Goal: Obtain resource: Obtain resource

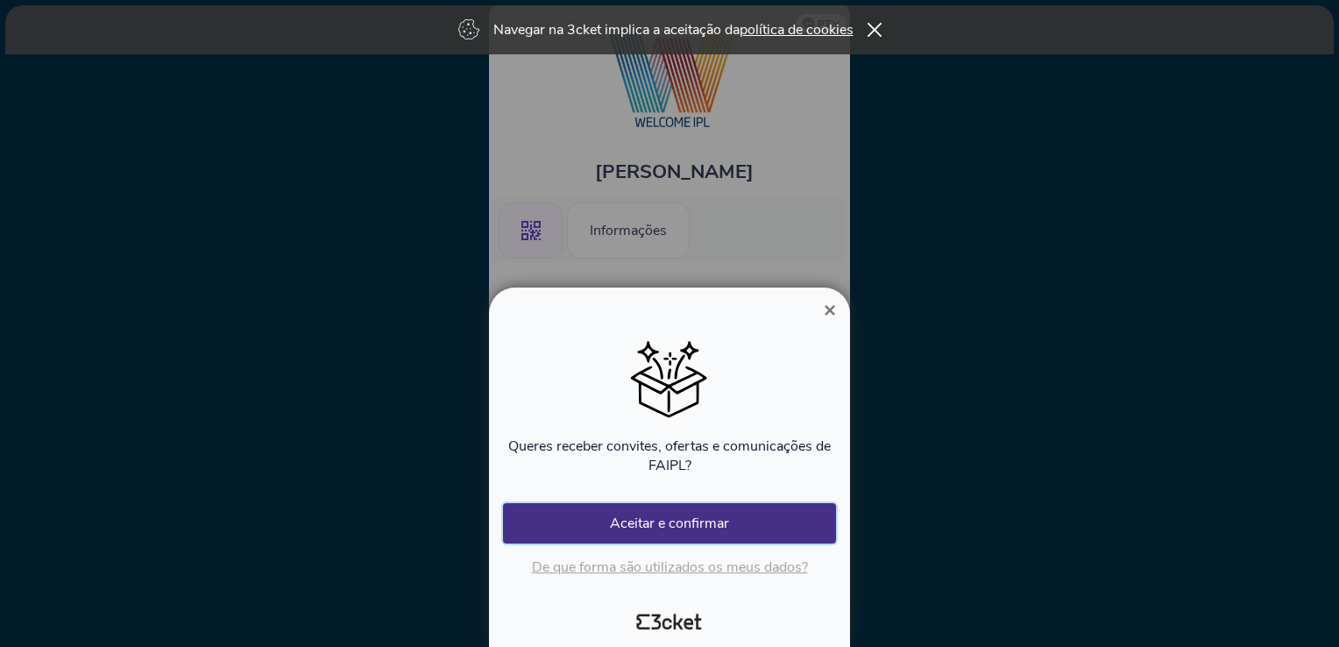
click at [674, 526] on button "Aceitar e confirmar" at bounding box center [669, 523] width 333 height 40
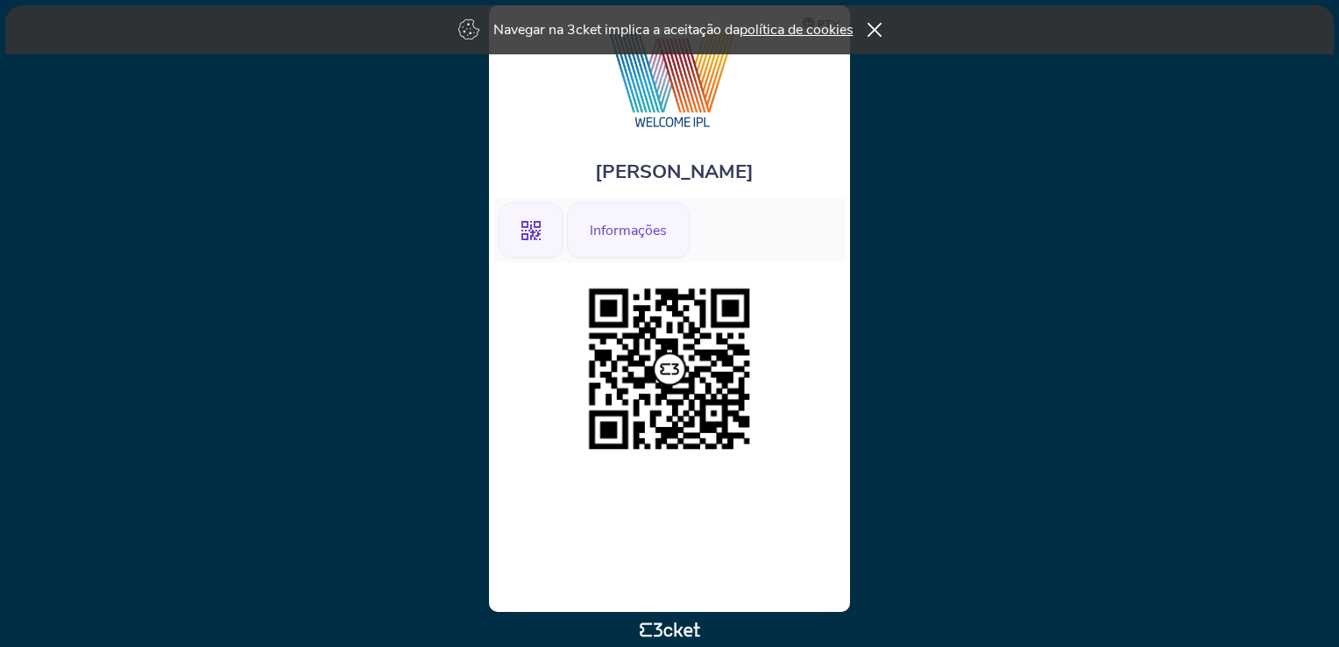
click at [638, 223] on div "Informações" at bounding box center [628, 230] width 123 height 56
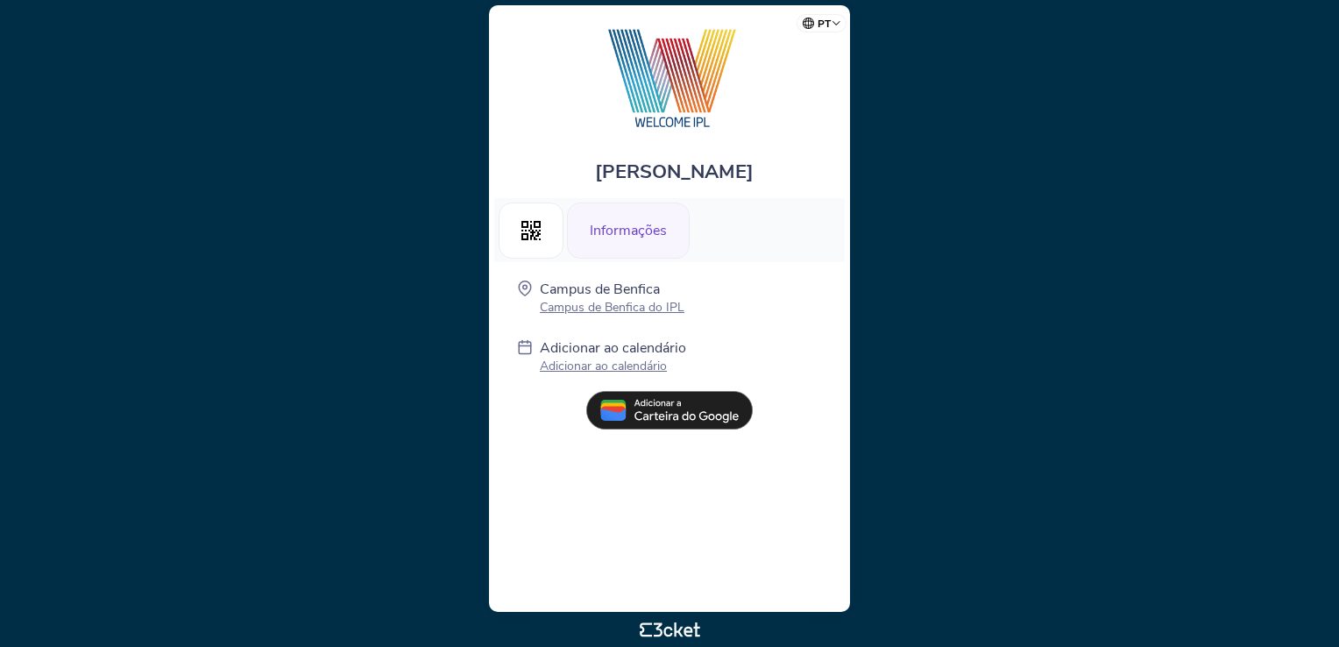
drag, startPoint x: 630, startPoint y: 245, endPoint x: 585, endPoint y: 174, distance: 85.1
click at [585, 174] on div "[PERSON_NAME]" at bounding box center [669, 169] width 351 height 57
click at [684, 409] on img at bounding box center [669, 410] width 167 height 39
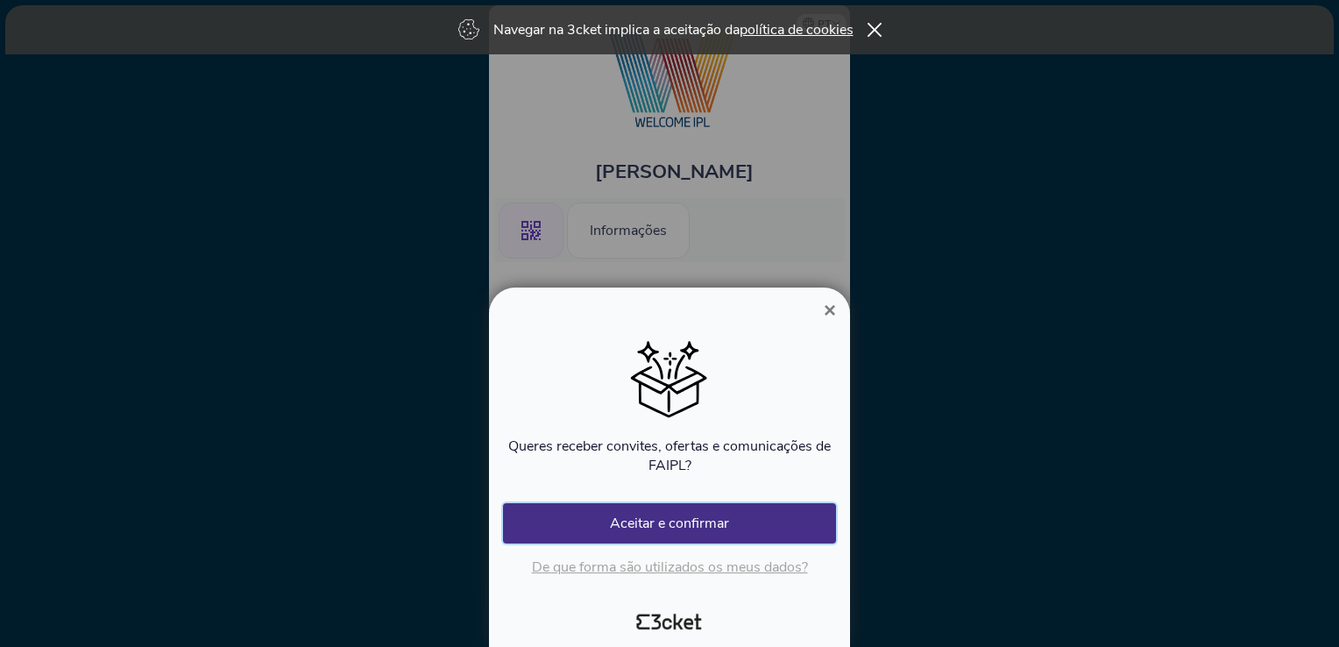
click at [672, 526] on button "Aceitar e confirmar" at bounding box center [669, 523] width 333 height 40
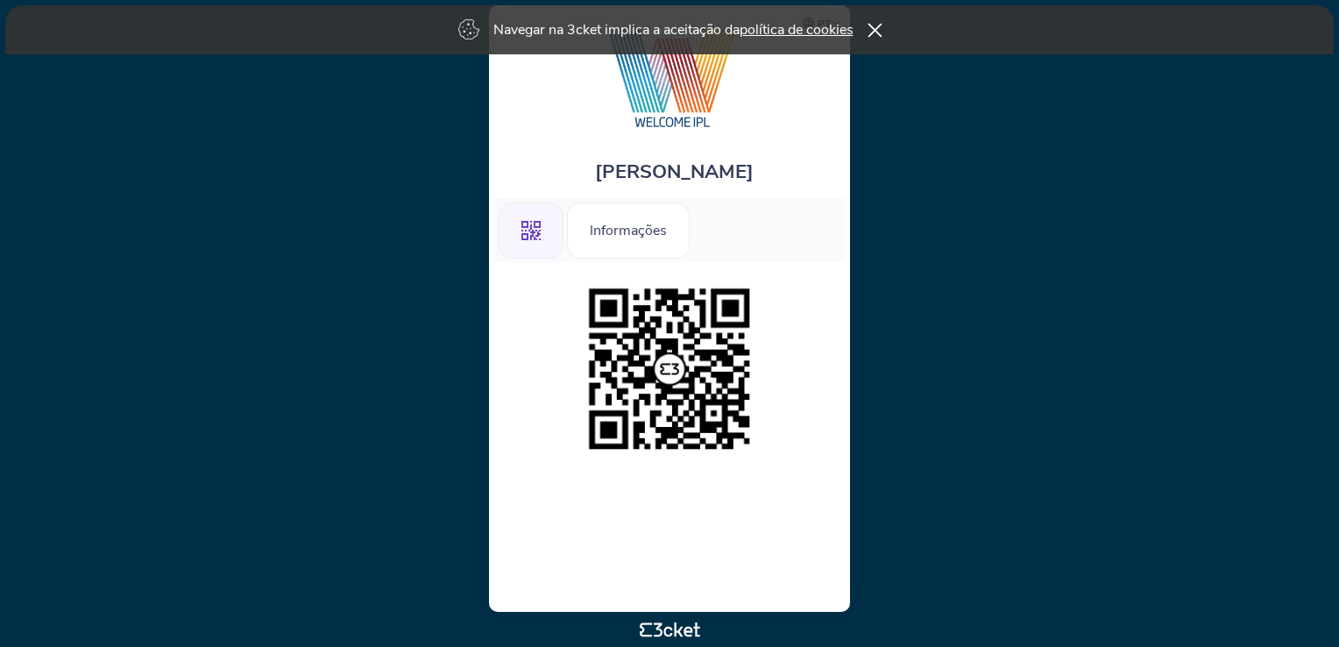
click at [877, 35] on icon at bounding box center [874, 30] width 15 height 14
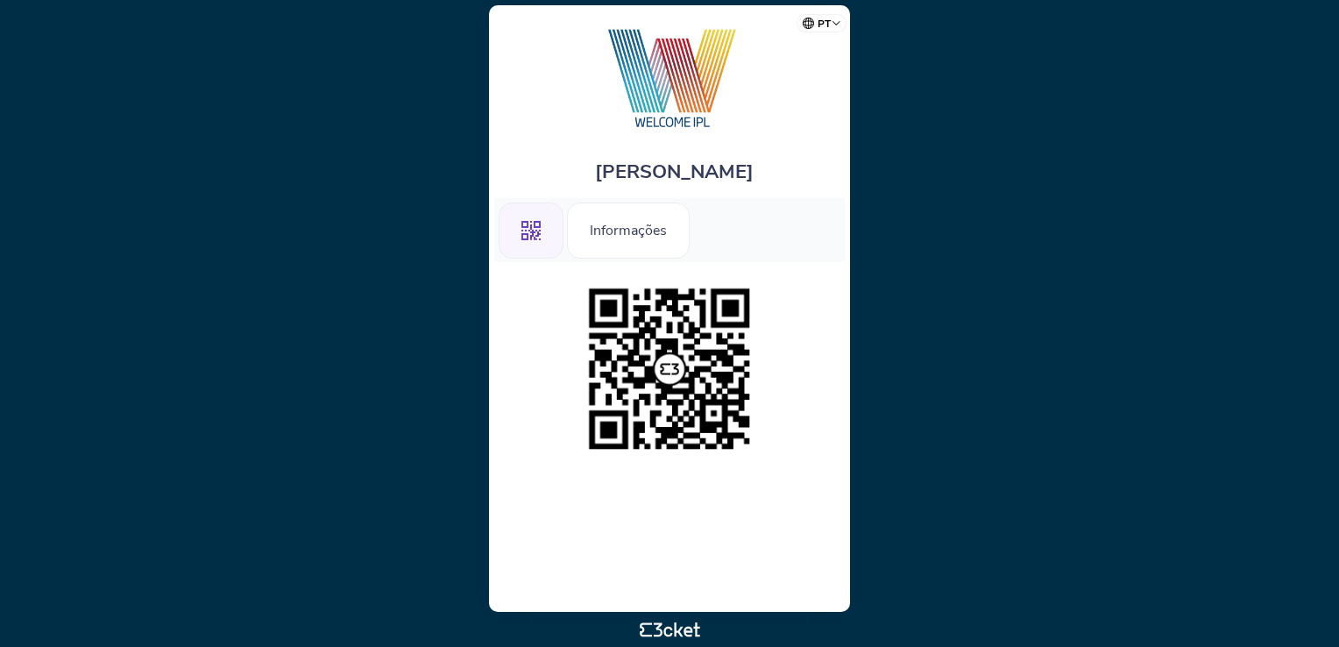
click at [24, 4] on html "pt Português ([GEOGRAPHIC_DATA]) English Español Catalan [DEMOGRAPHIC_DATA] [PE…" at bounding box center [669, 323] width 1339 height 647
click at [695, 210] on ul ".st0{fill-rule:evenodd;clip-rule:evenodd;} Informações" at bounding box center [669, 230] width 351 height 64
click at [636, 238] on div "Informações" at bounding box center [628, 230] width 123 height 56
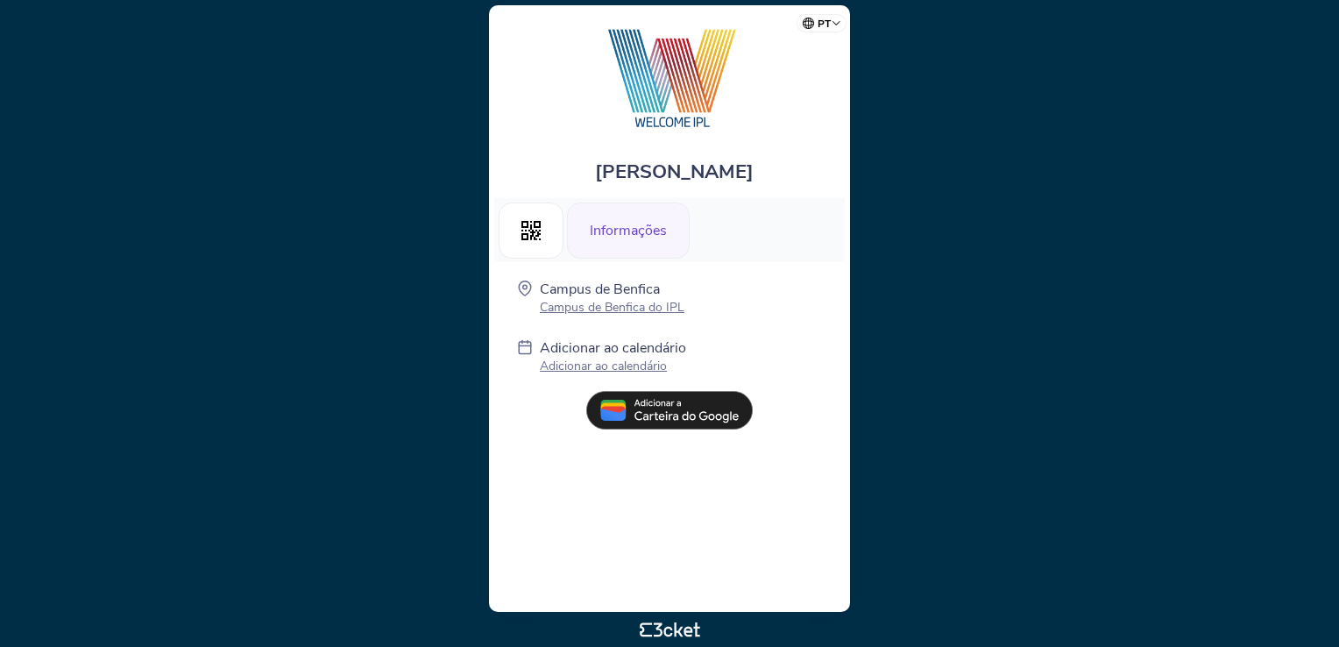
click at [628, 408] on img at bounding box center [669, 410] width 167 height 39
